Goal: Task Accomplishment & Management: Manage account settings

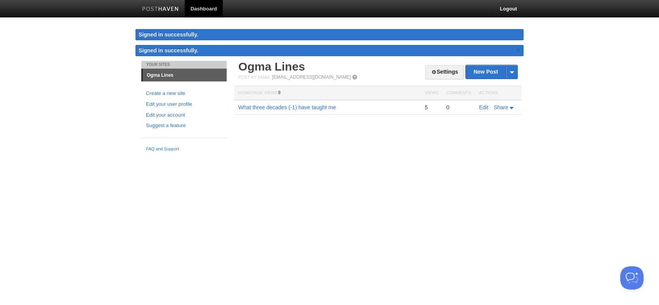
click at [162, 75] on link "Ogma Lines" at bounding box center [185, 75] width 84 height 12
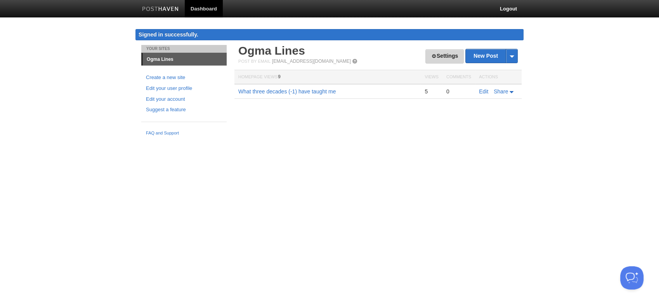
click at [449, 56] on link "Settings" at bounding box center [444, 56] width 38 height 14
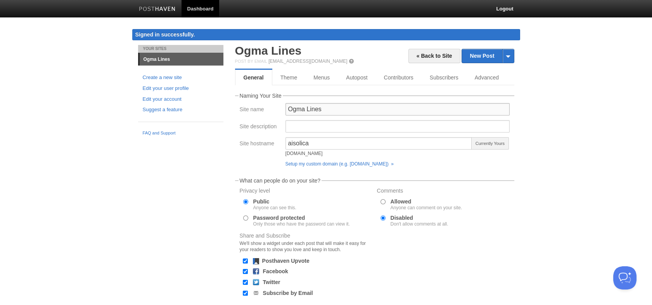
drag, startPoint x: 342, startPoint y: 108, endPoint x: 249, endPoint y: 102, distance: 92.9
click at [258, 106] on div "Site name Ogma Lines" at bounding box center [375, 111] width 275 height 17
type input "Field Notes"
drag, startPoint x: 328, startPoint y: 146, endPoint x: 236, endPoint y: 151, distance: 92.5
click at [236, 151] on fieldset "Naming Your Site Site name Field Notes Site description Site hostname aisolica …" at bounding box center [374, 131] width 279 height 77
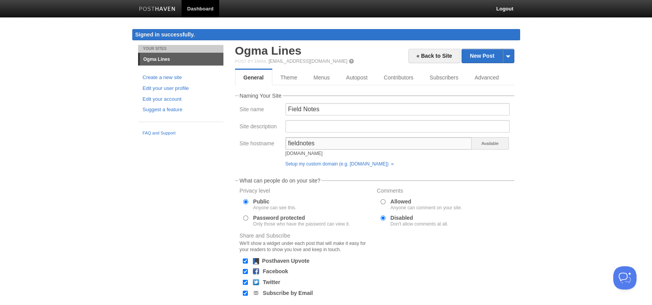
type input "fieldnotes"
click at [483, 146] on span "Available" at bounding box center [490, 143] width 37 height 12
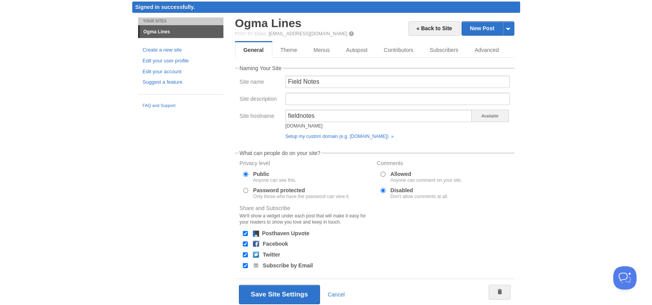
scroll to position [56, 0]
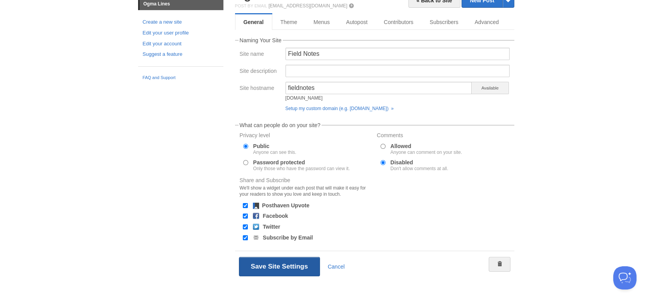
click at [291, 266] on button "Save Site Settings" at bounding box center [279, 266] width 81 height 19
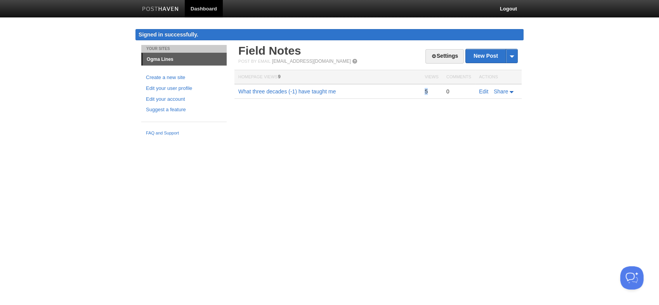
drag, startPoint x: 425, startPoint y: 88, endPoint x: 431, endPoint y: 91, distance: 6.8
click at [431, 91] on div "5" at bounding box center [432, 91] width 14 height 7
drag, startPoint x: 431, startPoint y: 91, endPoint x: 424, endPoint y: 57, distance: 34.9
click at [425, 57] on link "Settings" at bounding box center [444, 56] width 38 height 14
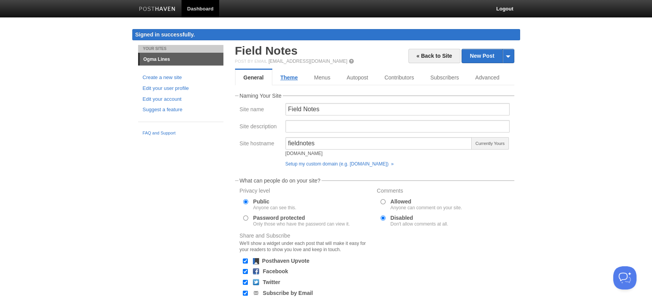
click at [301, 75] on link "Theme" at bounding box center [289, 78] width 34 height 16
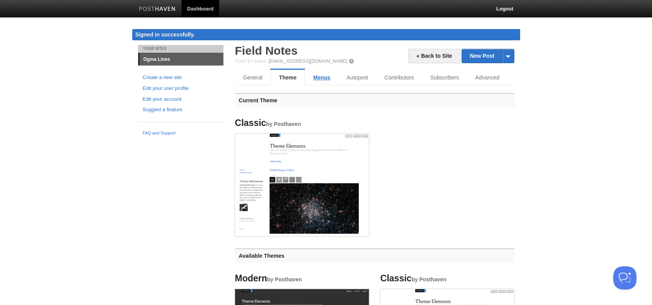
click at [319, 78] on link "Menus" at bounding box center [321, 78] width 33 height 16
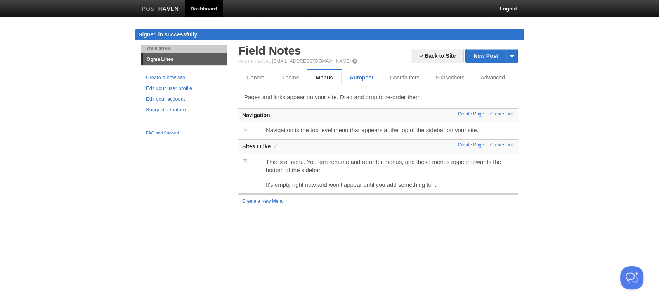
click at [369, 78] on link "Autopost" at bounding box center [362, 78] width 40 height 16
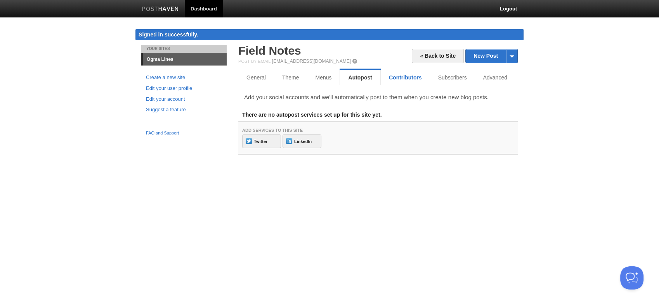
click at [406, 75] on link "Contributors" at bounding box center [405, 78] width 49 height 16
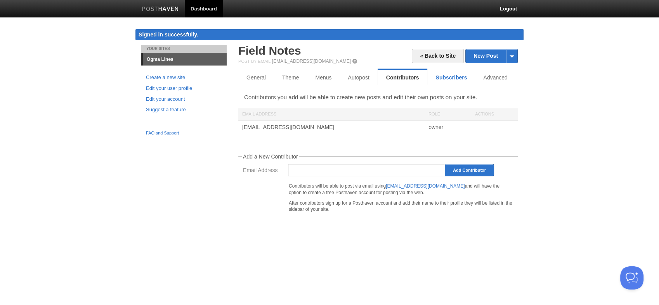
click at [448, 75] on link "Subscribers" at bounding box center [451, 78] width 48 height 16
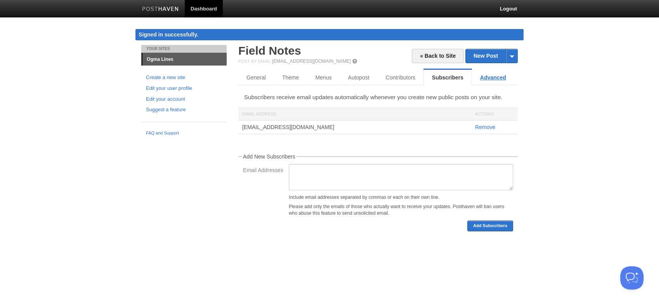
click at [489, 79] on link "Advanced" at bounding box center [493, 78] width 42 height 16
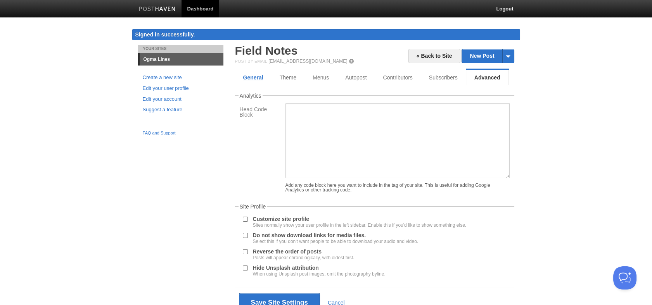
click at [253, 79] on link "General" at bounding box center [253, 78] width 36 height 16
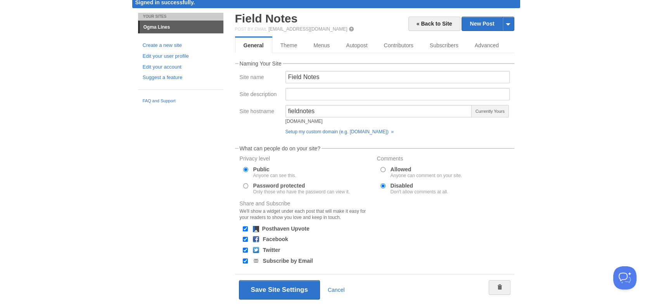
scroll to position [56, 0]
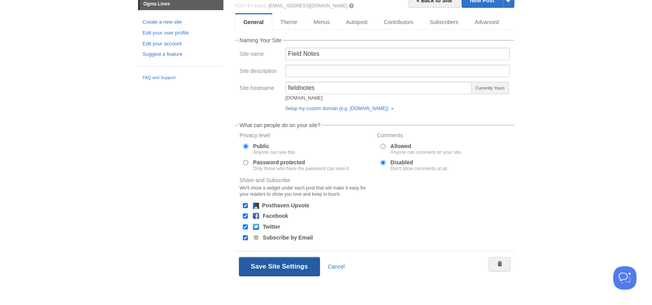
click at [289, 265] on button "Save Site Settings" at bounding box center [279, 266] width 81 height 19
